Goal: Information Seeking & Learning: Learn about a topic

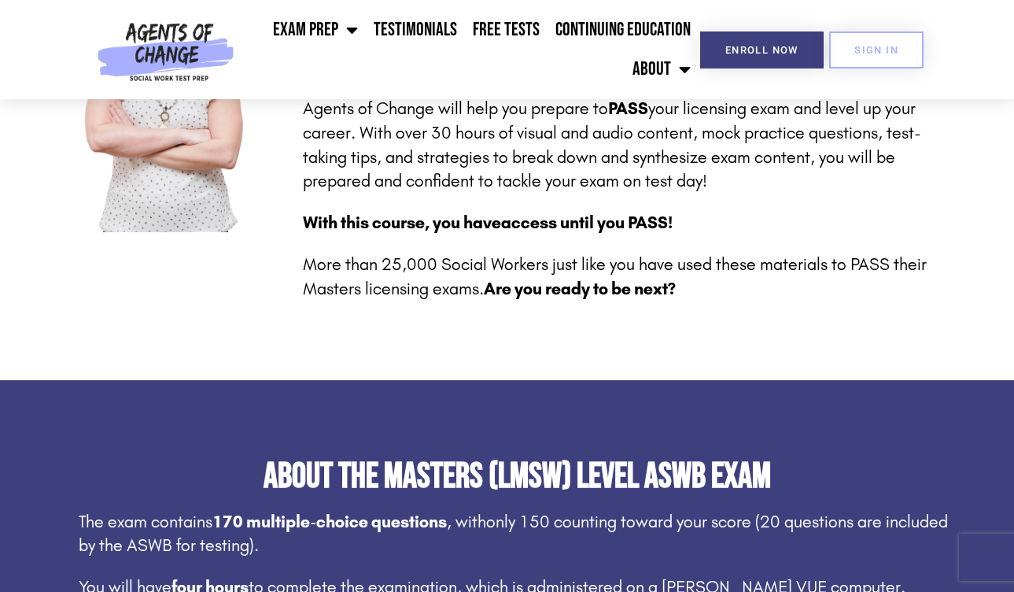
scroll to position [136, 0]
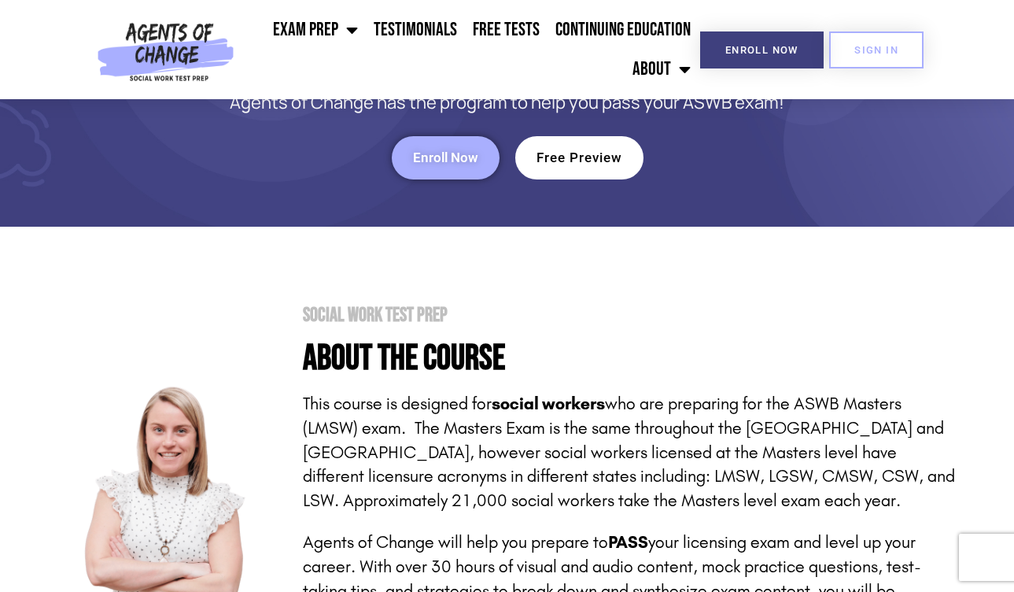
click at [576, 141] on link "Free Preview" at bounding box center [579, 157] width 128 height 43
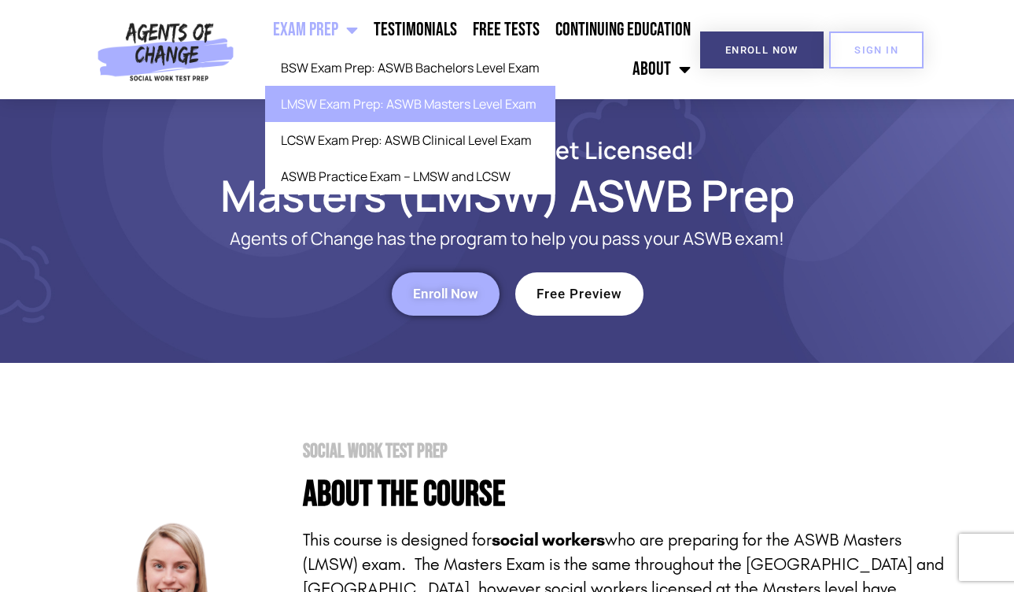
click at [386, 98] on link "LMSW Exam Prep: ASWB Masters Level Exam" at bounding box center [410, 104] width 290 height 36
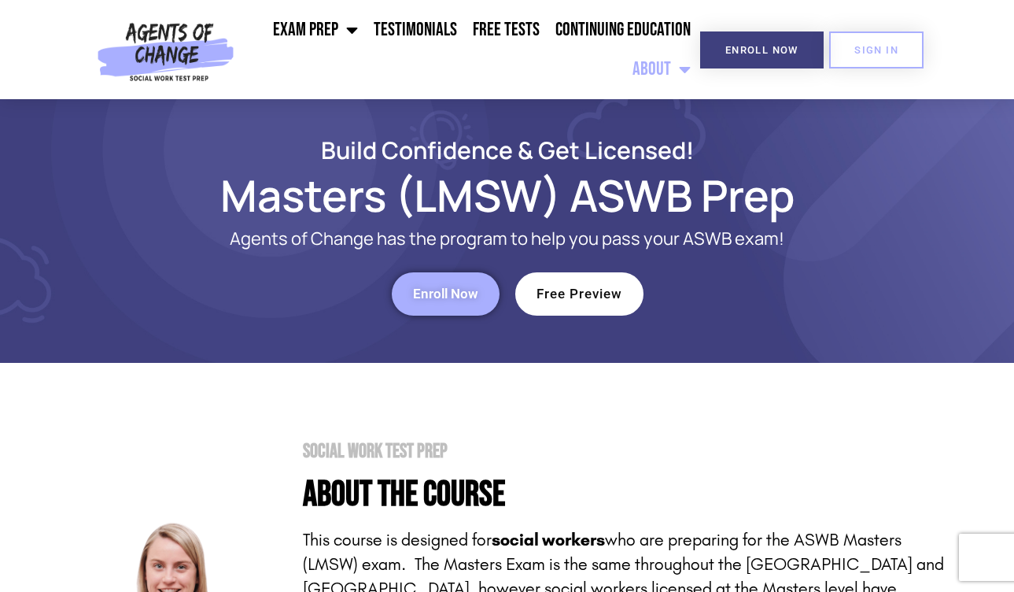
click at [662, 73] on link "About" at bounding box center [662, 69] width 74 height 39
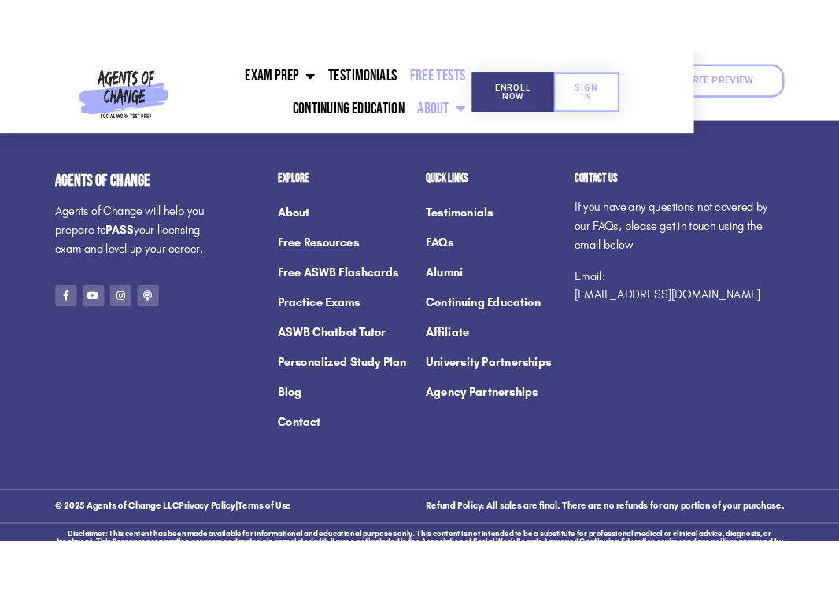
scroll to position [2323, 0]
